Goal: Information Seeking & Learning: Find specific page/section

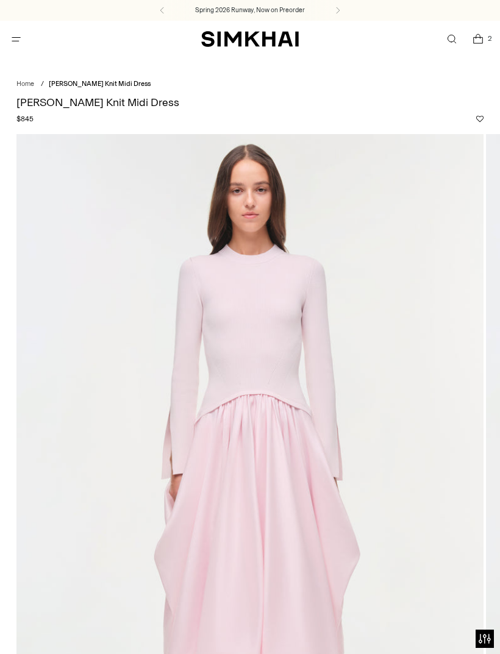
click at [450, 42] on link "Open search modal" at bounding box center [451, 39] width 25 height 25
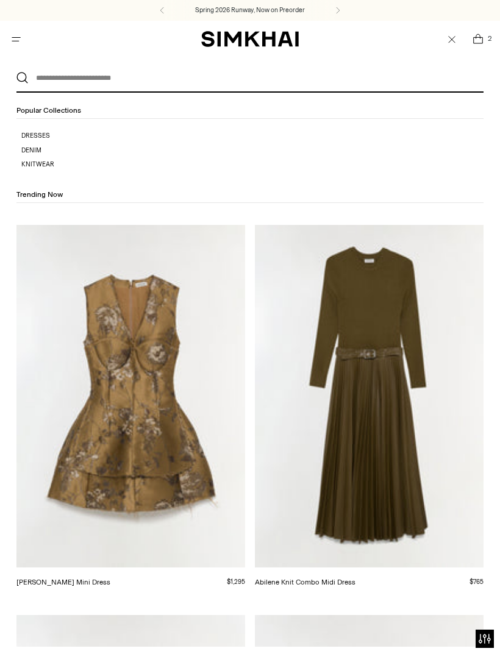
click at [389, 77] on input "text" at bounding box center [247, 78] width 437 height 27
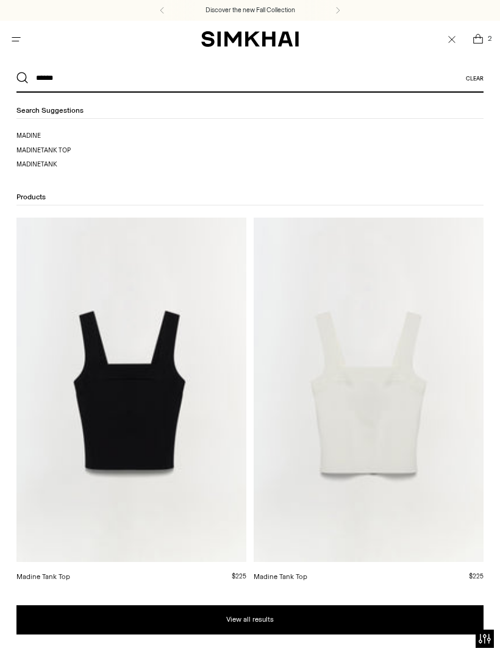
type input "******"
click at [23, 78] on button "Search" at bounding box center [22, 78] width 12 height 12
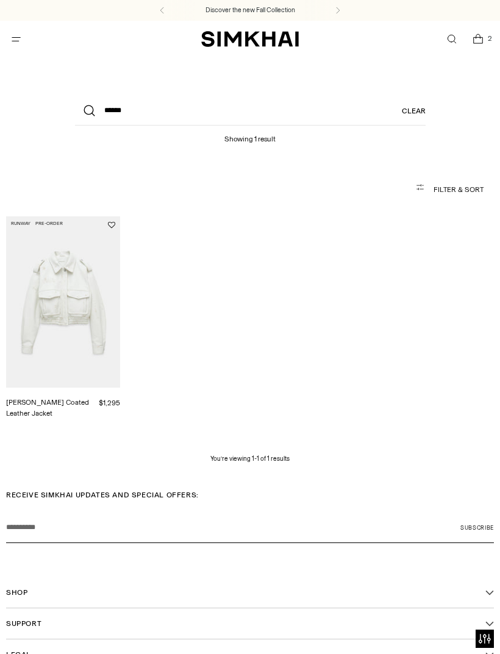
click at [454, 36] on link "Open search modal" at bounding box center [451, 39] width 25 height 25
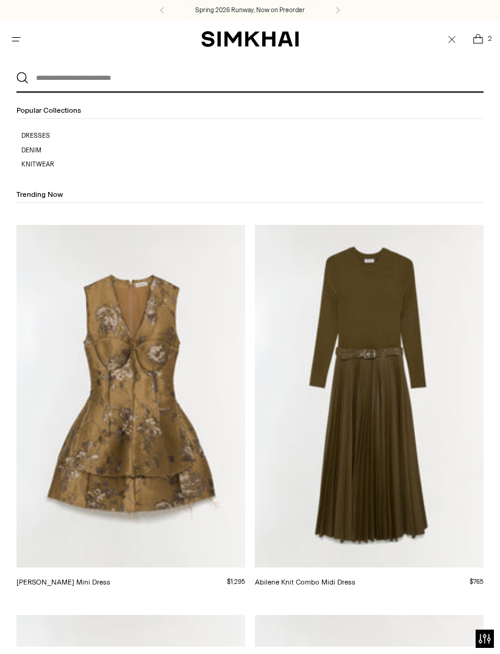
click at [98, 79] on input "text" at bounding box center [247, 78] width 437 height 27
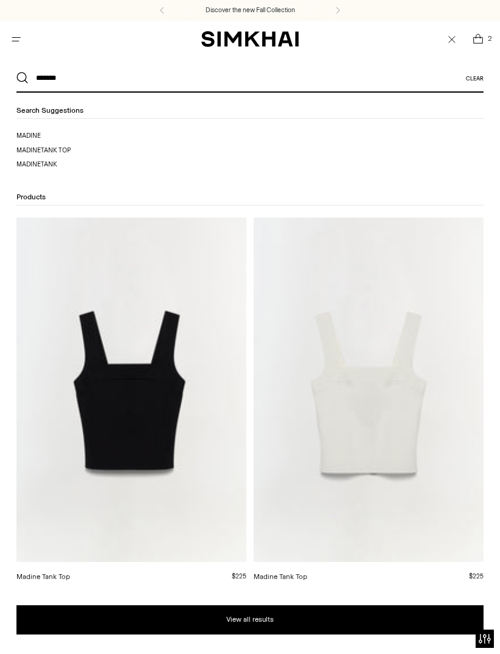
type input "******"
click at [23, 78] on button "Search" at bounding box center [22, 78] width 12 height 12
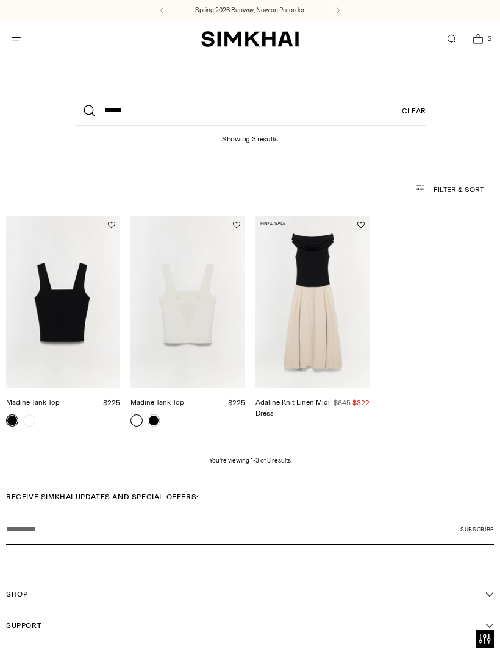
click at [447, 34] on span "Open search modal" at bounding box center [451, 39] width 13 height 13
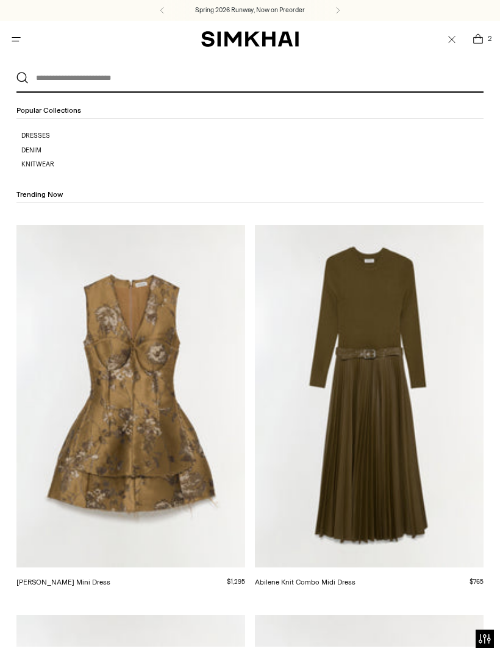
click at [113, 73] on input "text" at bounding box center [247, 78] width 437 height 27
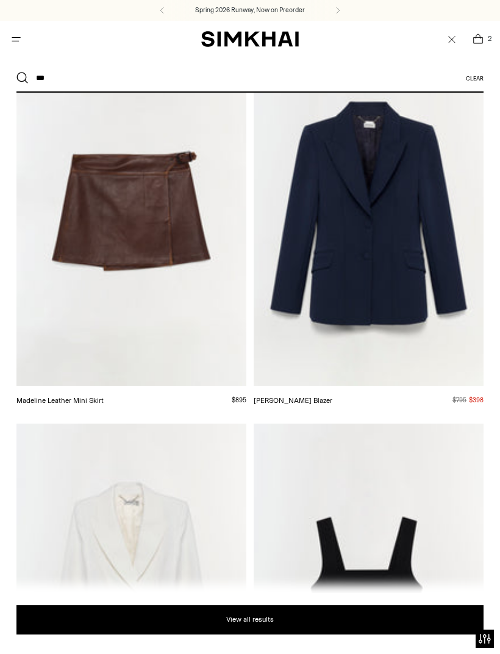
scroll to position [211, 0]
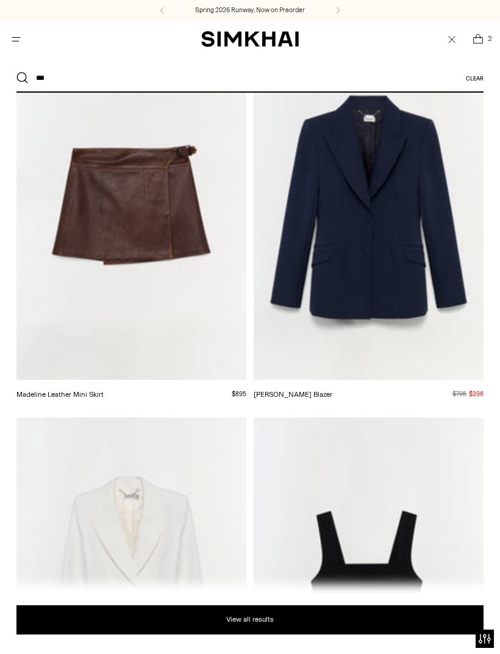
type input "***"
click at [200, 325] on img at bounding box center [131, 207] width 230 height 344
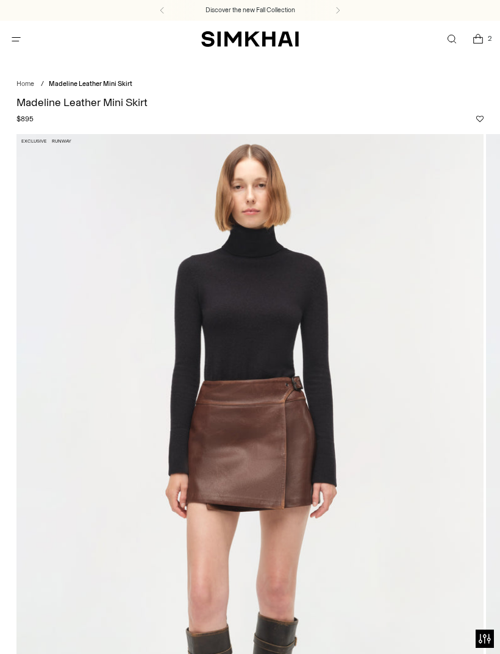
click at [456, 35] on link "Open search modal" at bounding box center [451, 39] width 25 height 25
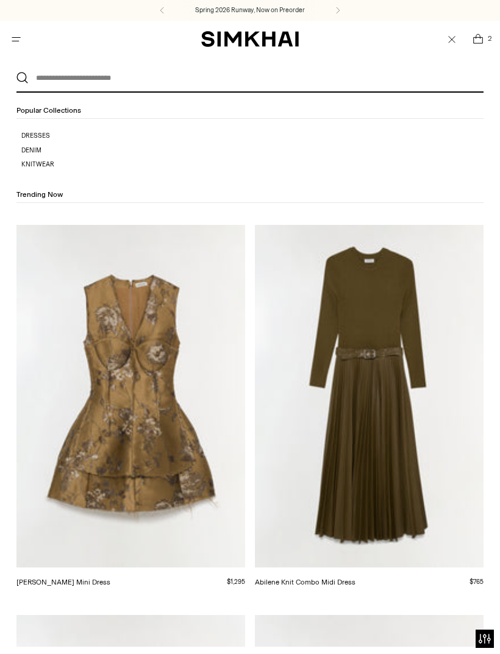
click at [352, 60] on div "Clear" at bounding box center [250, 74] width 500 height 35
click at [380, 69] on input "text" at bounding box center [247, 78] width 437 height 27
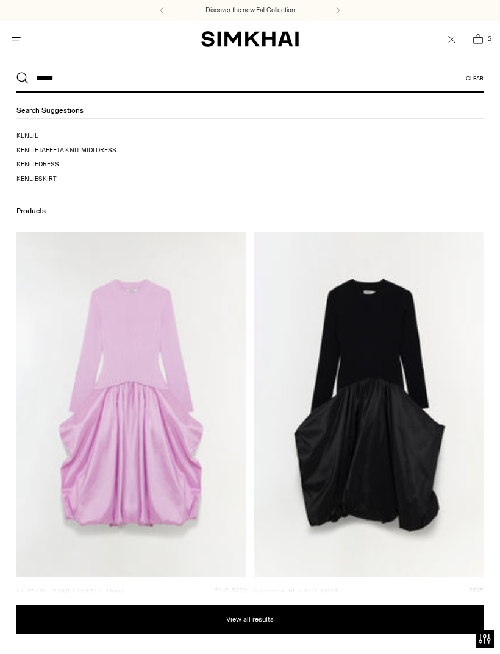
type input "******"
click at [23, 78] on button "Search" at bounding box center [22, 78] width 12 height 12
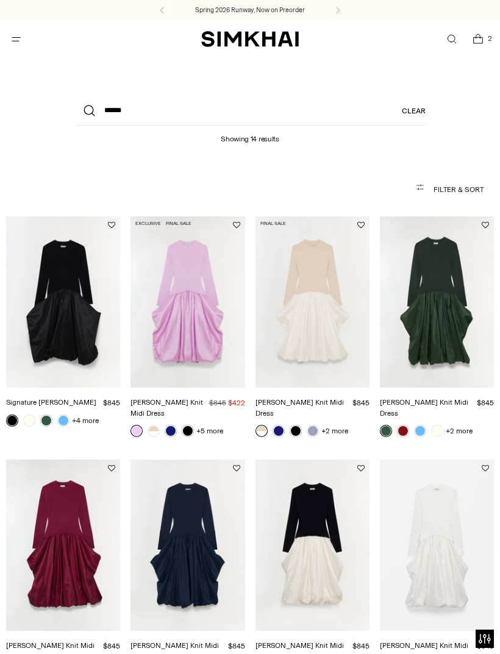
click at [69, 398] on link "Signature [PERSON_NAME]" at bounding box center [51, 402] width 90 height 9
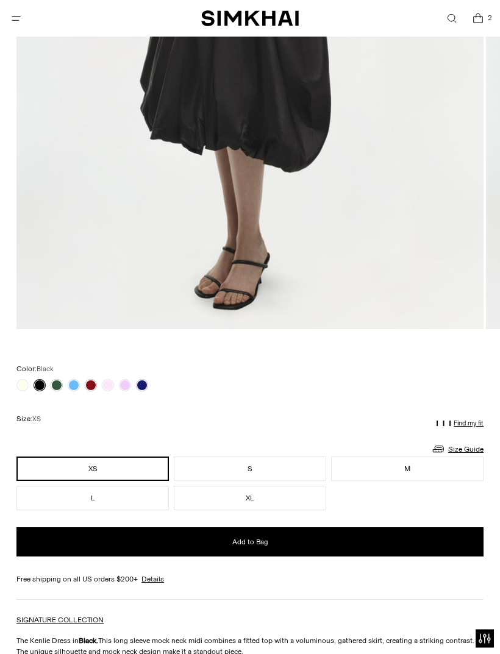
scroll to position [505, 0]
click at [129, 385] on link at bounding box center [125, 385] width 12 height 12
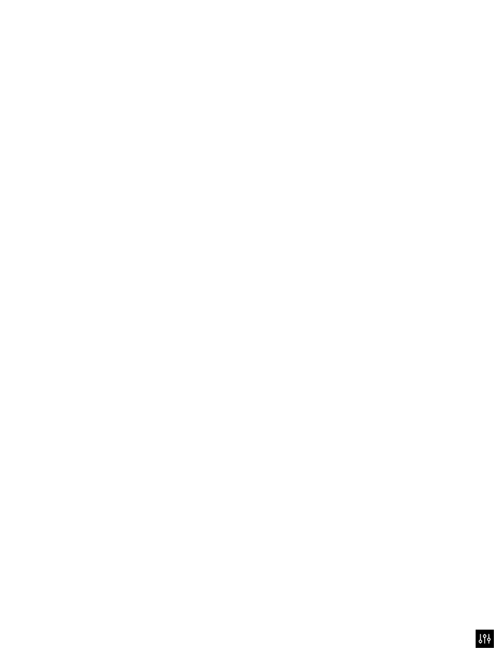
scroll to position [544, 0]
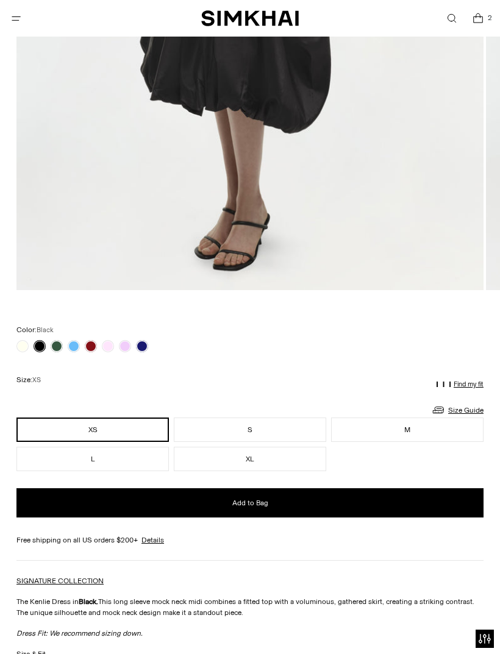
click at [109, 344] on link at bounding box center [108, 346] width 12 height 12
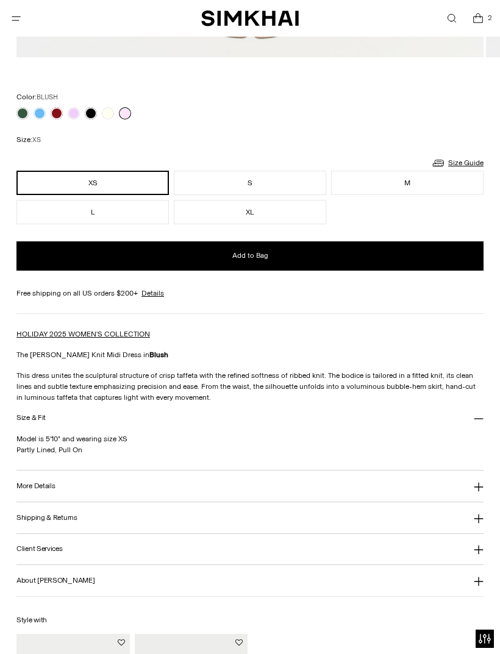
scroll to position [816, 0]
